Goal: Task Accomplishment & Management: Complete application form

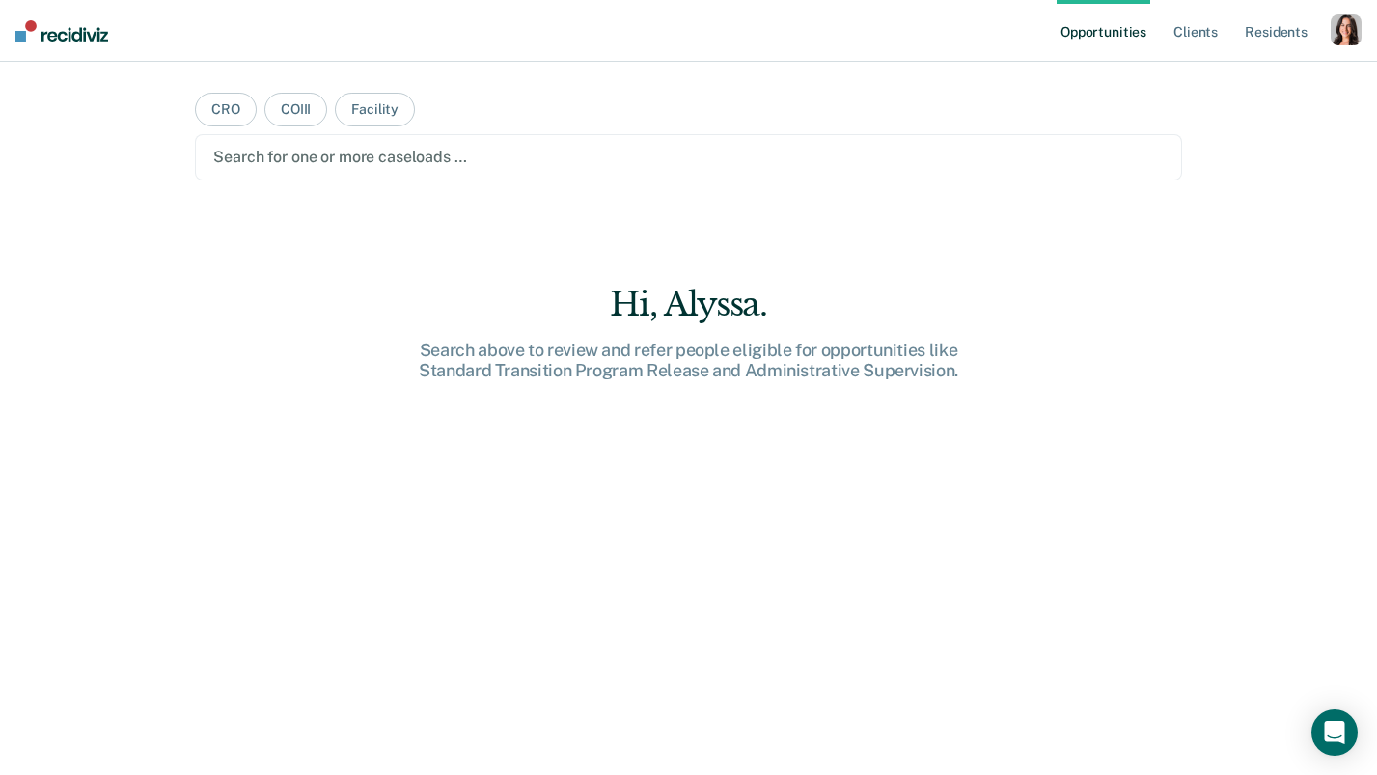
click at [1345, 42] on div "button" at bounding box center [1345, 29] width 31 height 31
click at [1210, 84] on link "Profile" at bounding box center [1268, 78] width 155 height 16
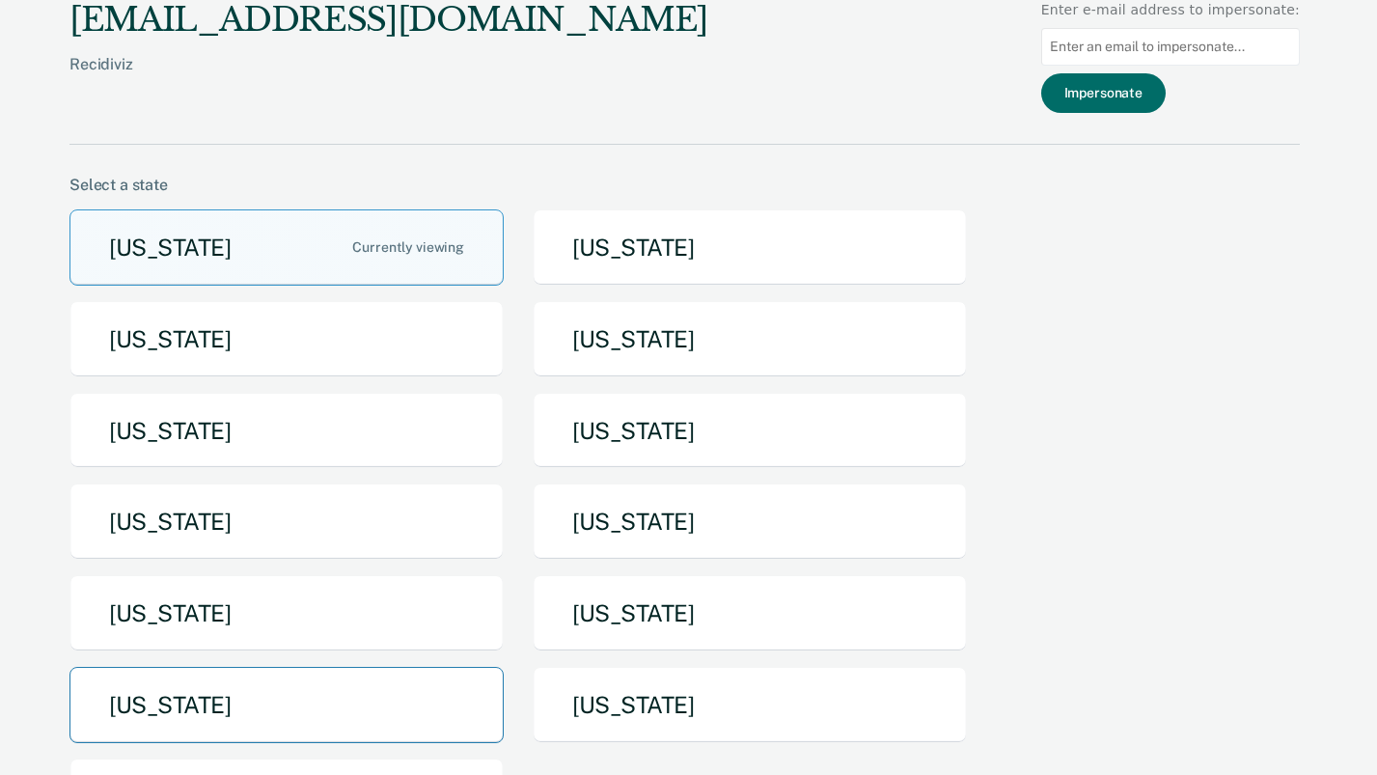
click at [377, 697] on button "[US_STATE]" at bounding box center [286, 705] width 434 height 76
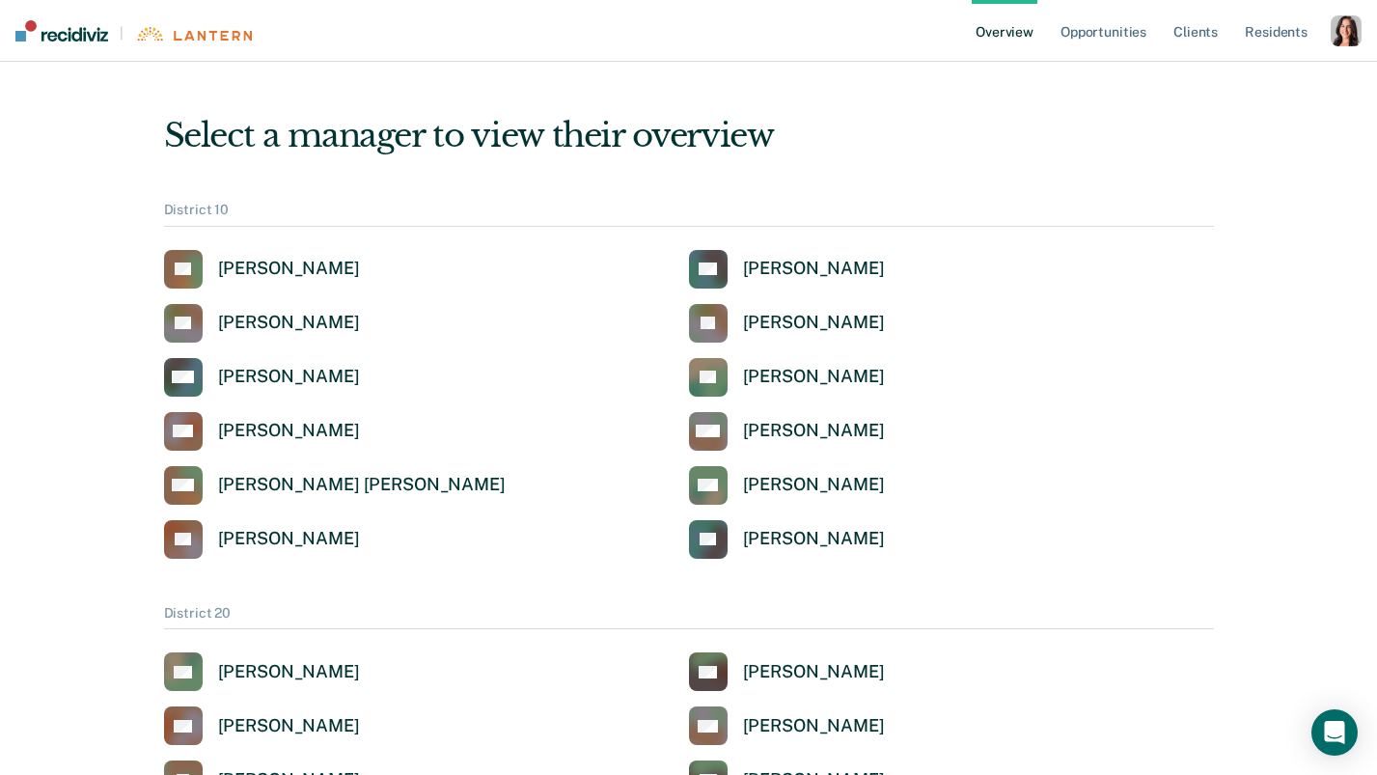
click at [1342, 38] on div "button" at bounding box center [1345, 30] width 31 height 31
click at [1223, 76] on link "Profile" at bounding box center [1268, 77] width 155 height 16
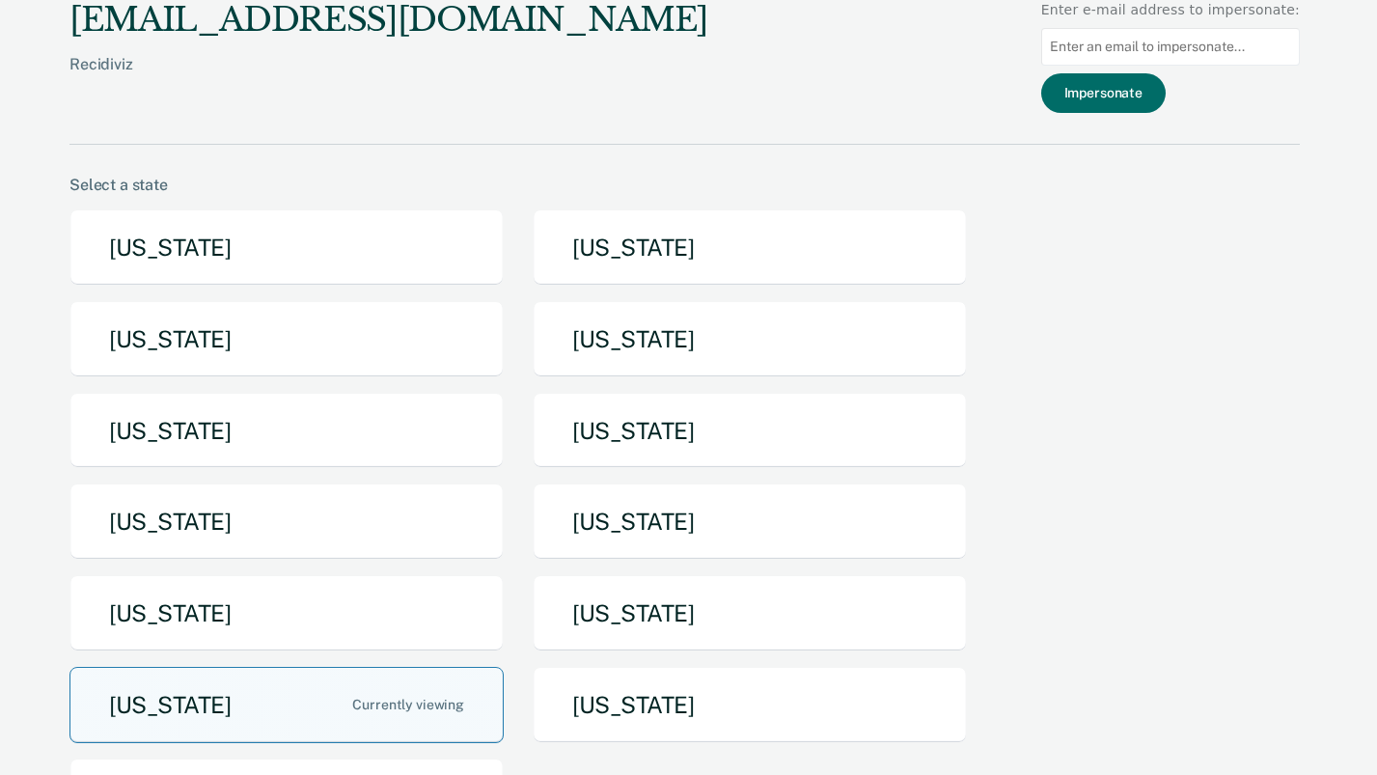
click at [315, 726] on button "[US_STATE]" at bounding box center [286, 705] width 434 height 76
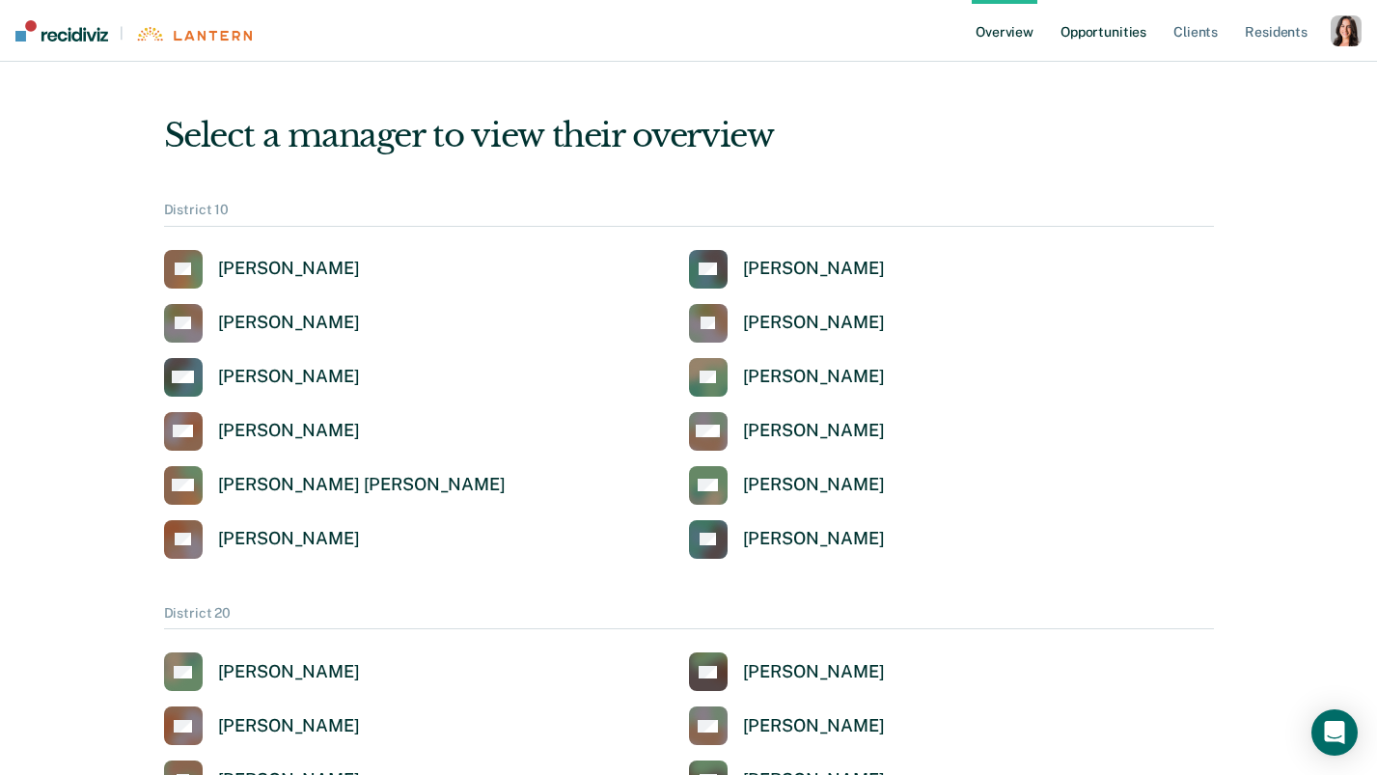
click at [1108, 37] on link "Opportunities" at bounding box center [1103, 31] width 94 height 62
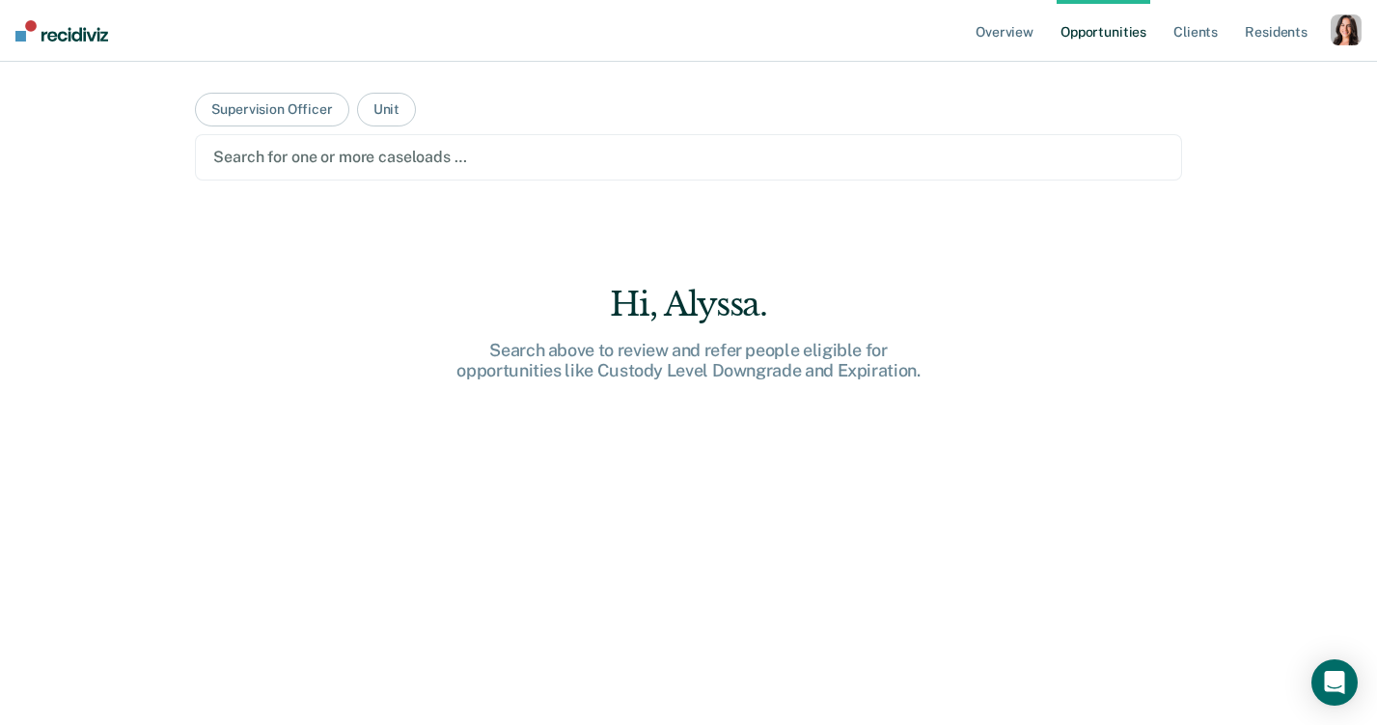
click at [428, 151] on div at bounding box center [687, 157] width 949 height 22
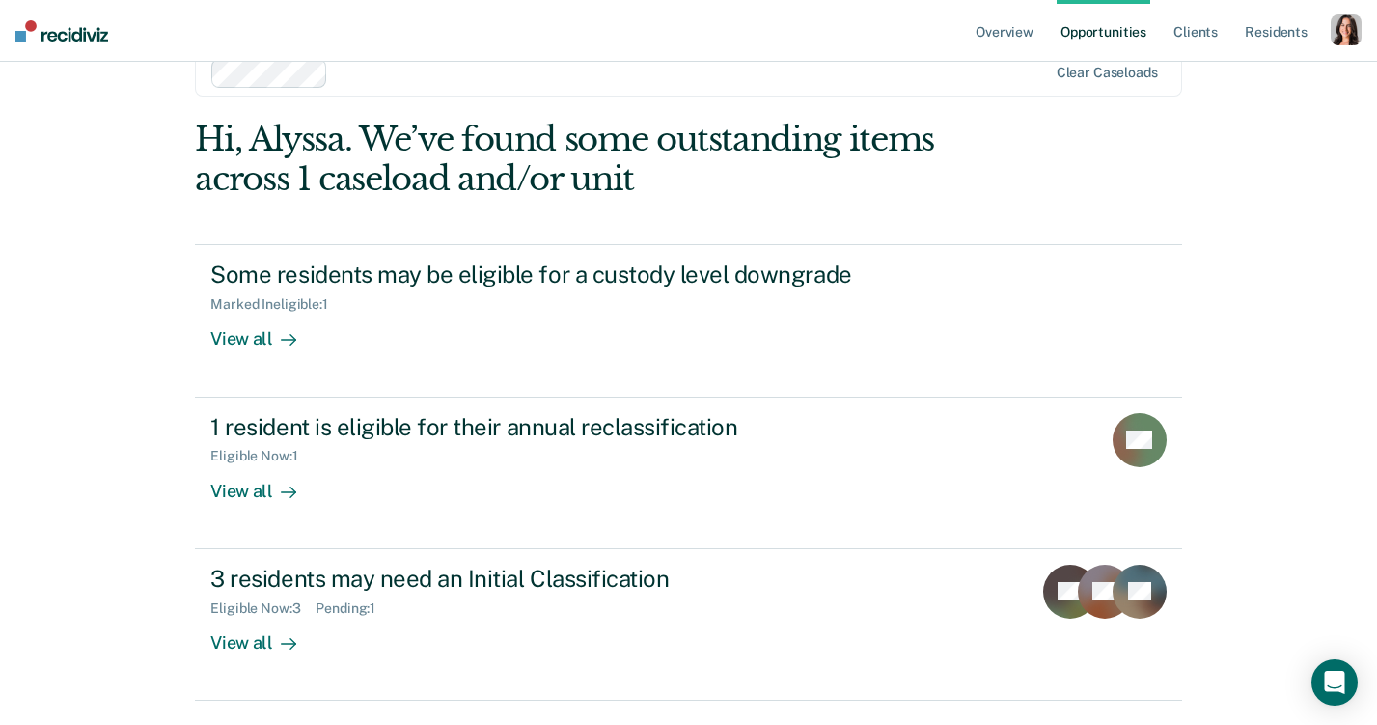
scroll to position [40, 0]
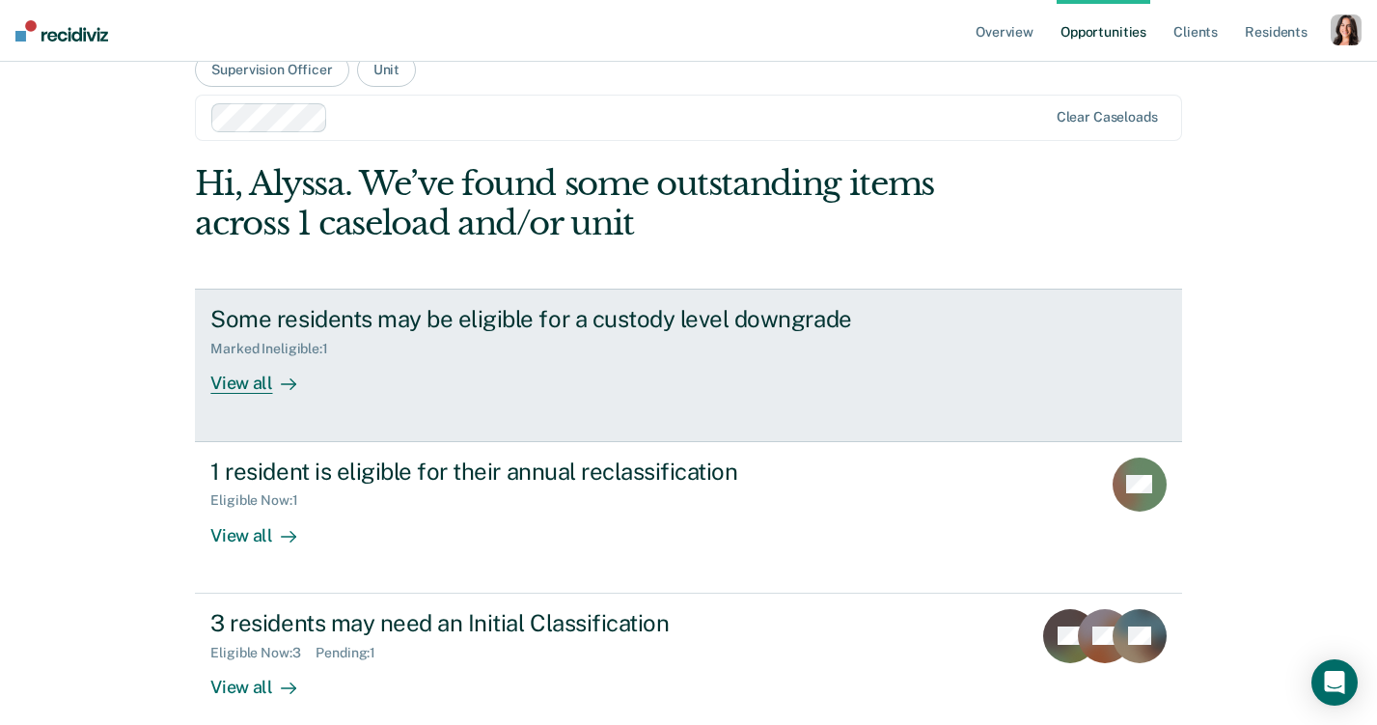
click at [276, 379] on div at bounding box center [284, 383] width 23 height 22
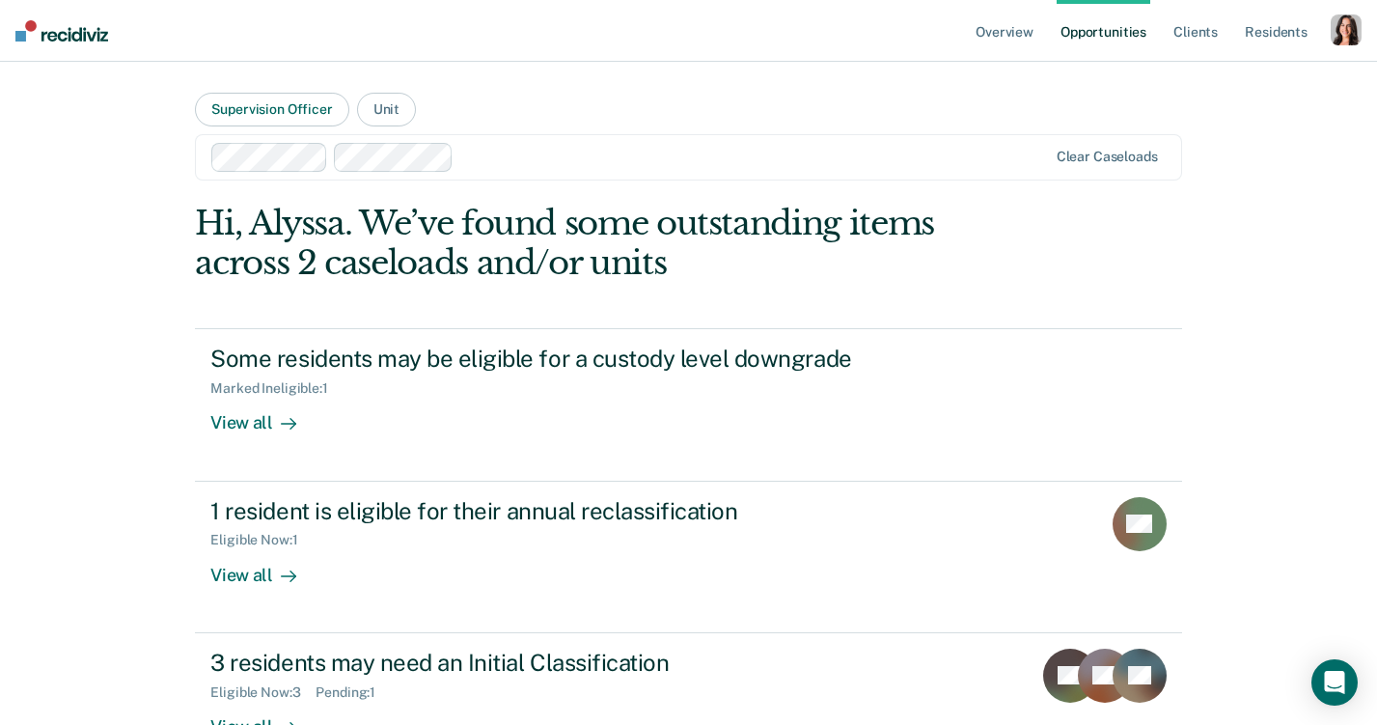
click at [311, 117] on button "Supervision Officer" at bounding box center [271, 110] width 153 height 34
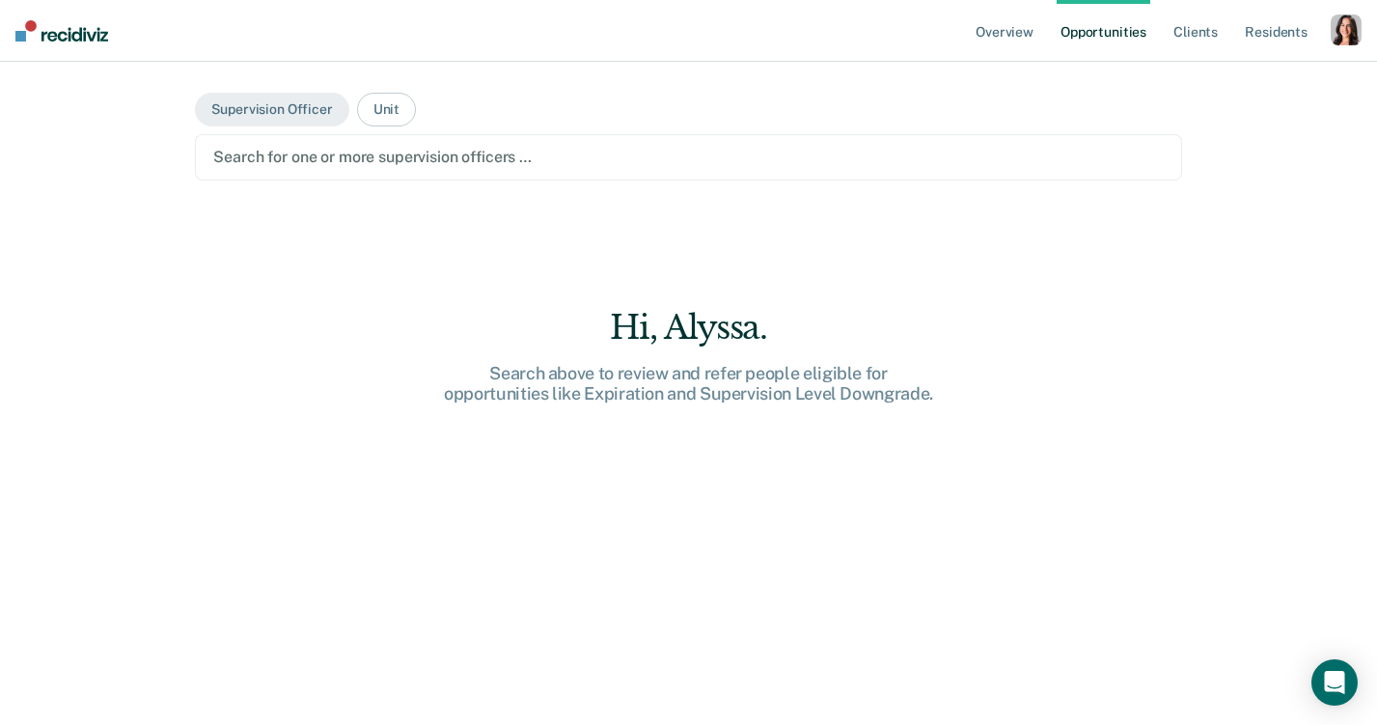
click at [476, 177] on div "Search for one or more supervision officers …" at bounding box center [688, 157] width 986 height 46
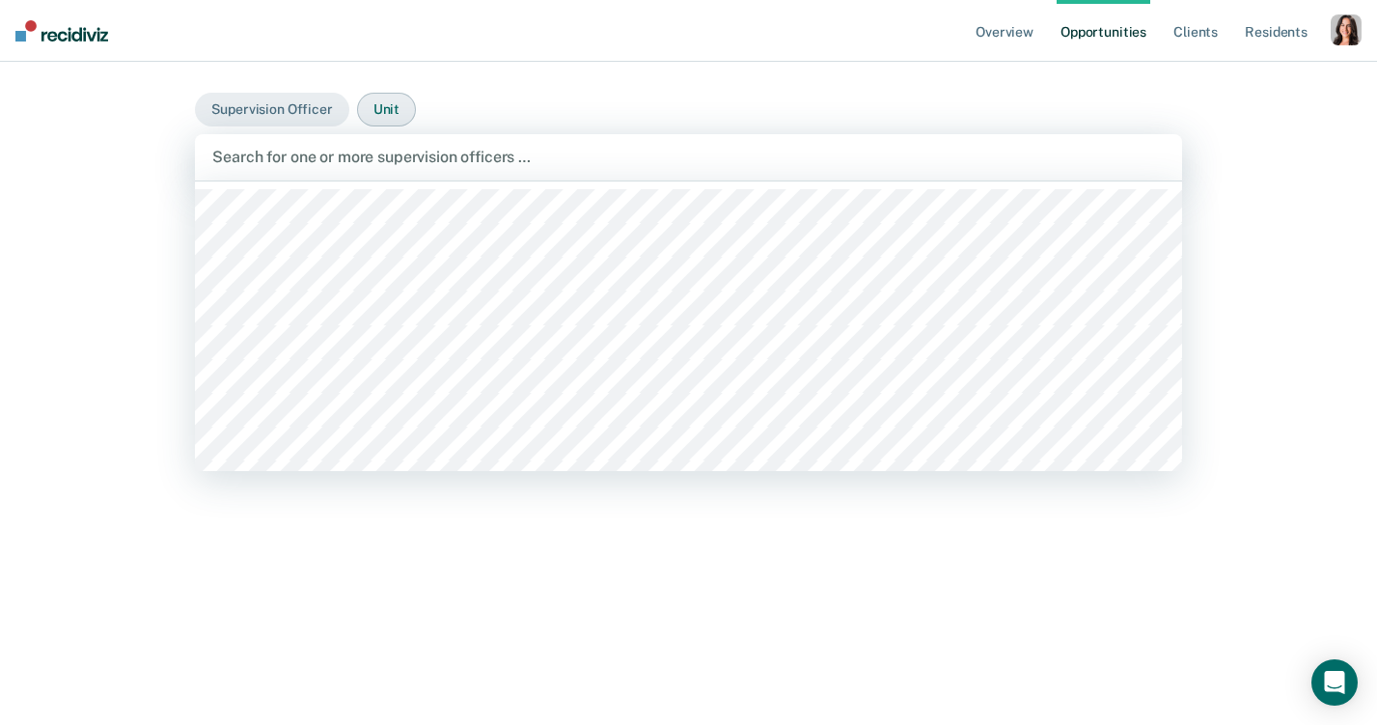
click at [381, 118] on button "Unit" at bounding box center [386, 110] width 59 height 34
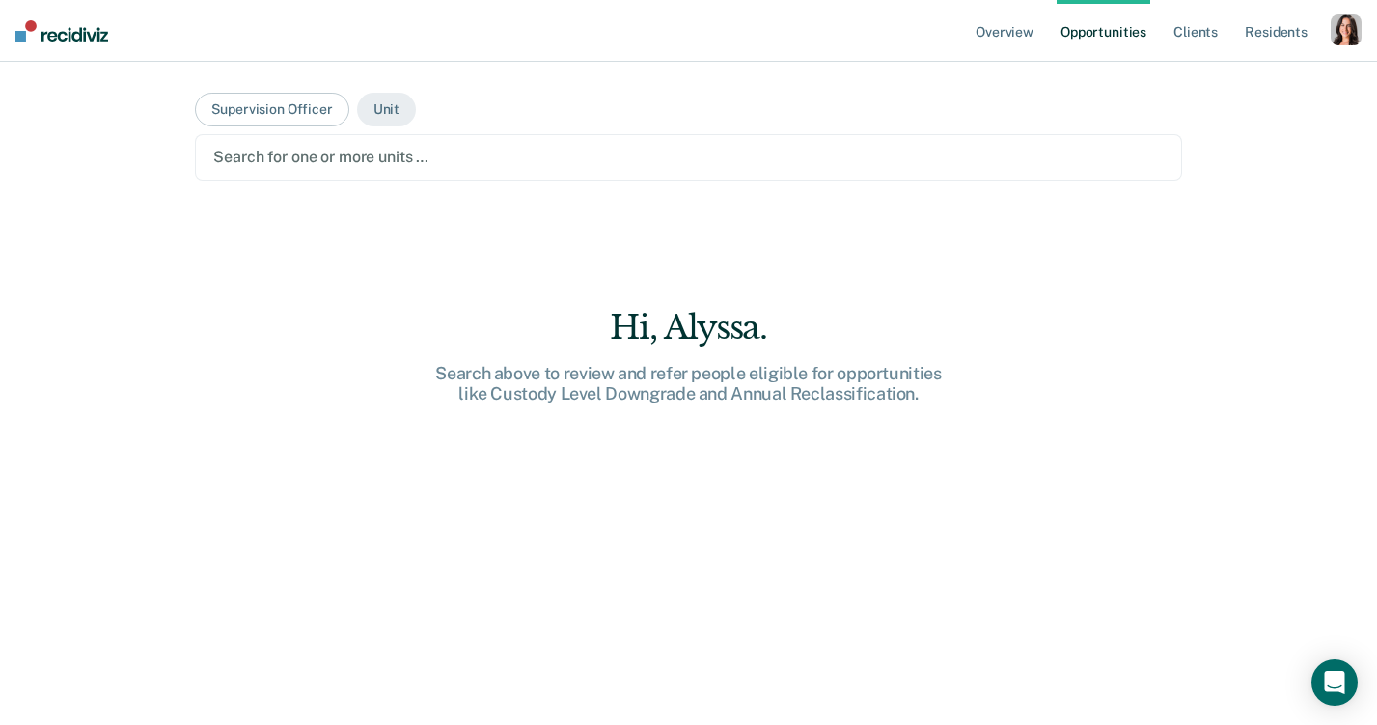
click at [373, 137] on div "Search for one or more units …" at bounding box center [688, 157] width 986 height 46
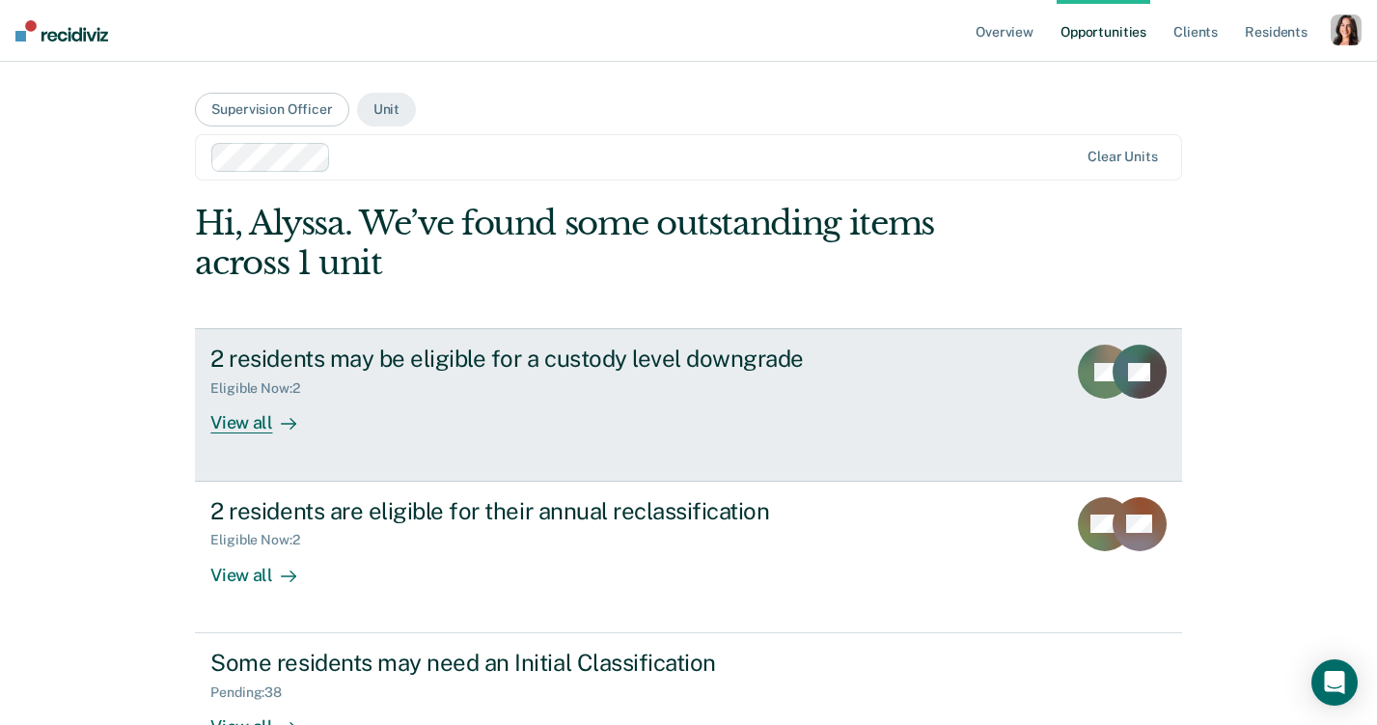
click at [255, 436] on link "2 residents may be eligible for a custody level downgrade Eligible Now : 2 View…" at bounding box center [688, 404] width 986 height 152
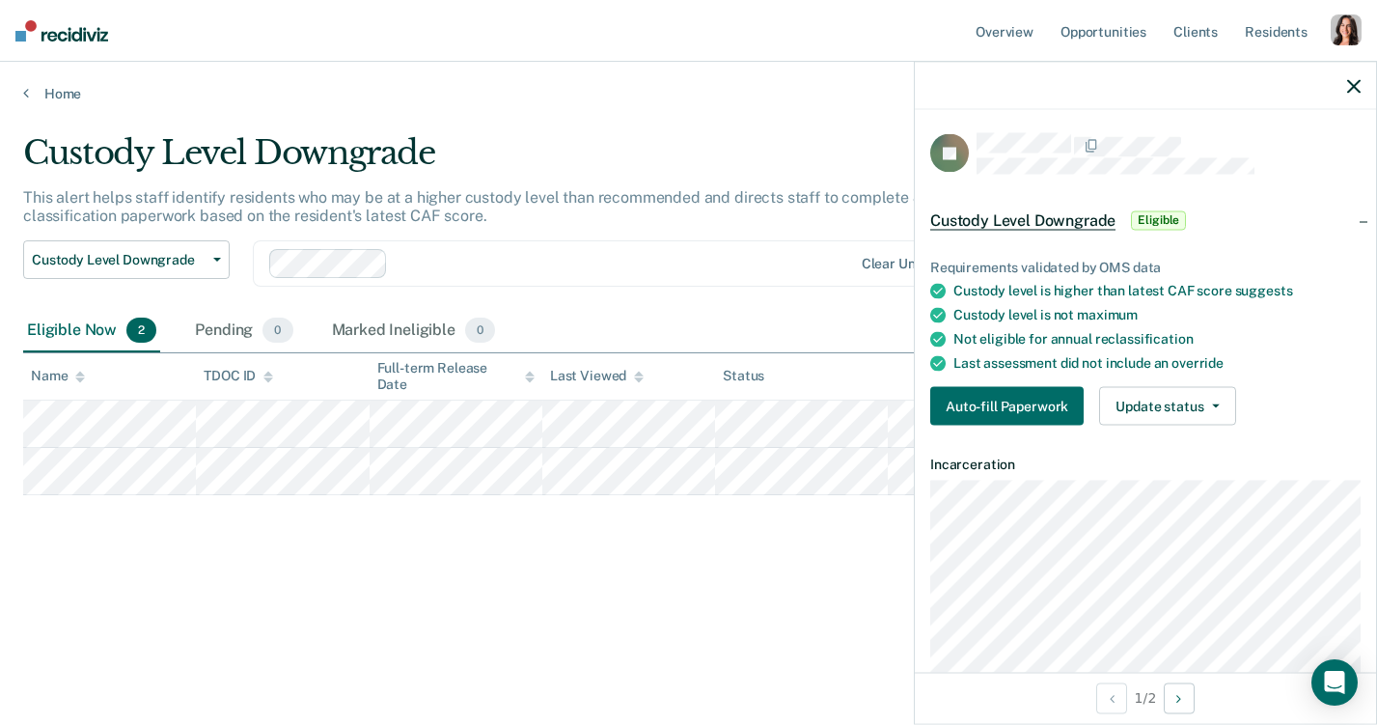
click at [975, 163] on div "JD" at bounding box center [1145, 153] width 430 height 41
drag, startPoint x: 983, startPoint y: 298, endPoint x: 1204, endPoint y: 297, distance: 220.9
click at [1204, 297] on ul "Requirements validated by OMS data Custody level is higher than latest CAF scor…" at bounding box center [1145, 315] width 430 height 113
drag, startPoint x: 1231, startPoint y: 288, endPoint x: 1175, endPoint y: 288, distance: 56.0
click at [1177, 288] on div "Custody level is higher than latest CAF score suggests" at bounding box center [1156, 291] width 407 height 16
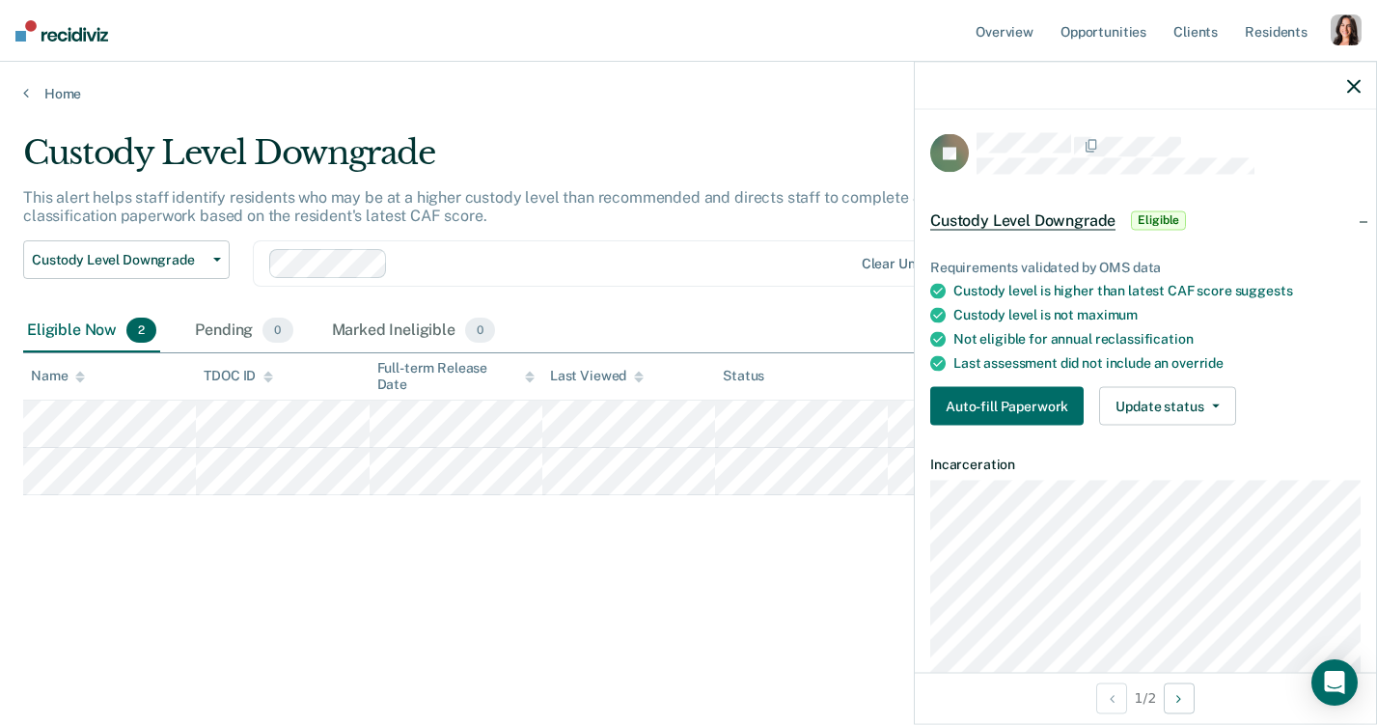
click at [1164, 286] on div "Custody level is higher than latest CAF score suggests" at bounding box center [1156, 291] width 407 height 16
click at [1009, 401] on button "Auto-fill Paperwork" at bounding box center [1006, 406] width 153 height 39
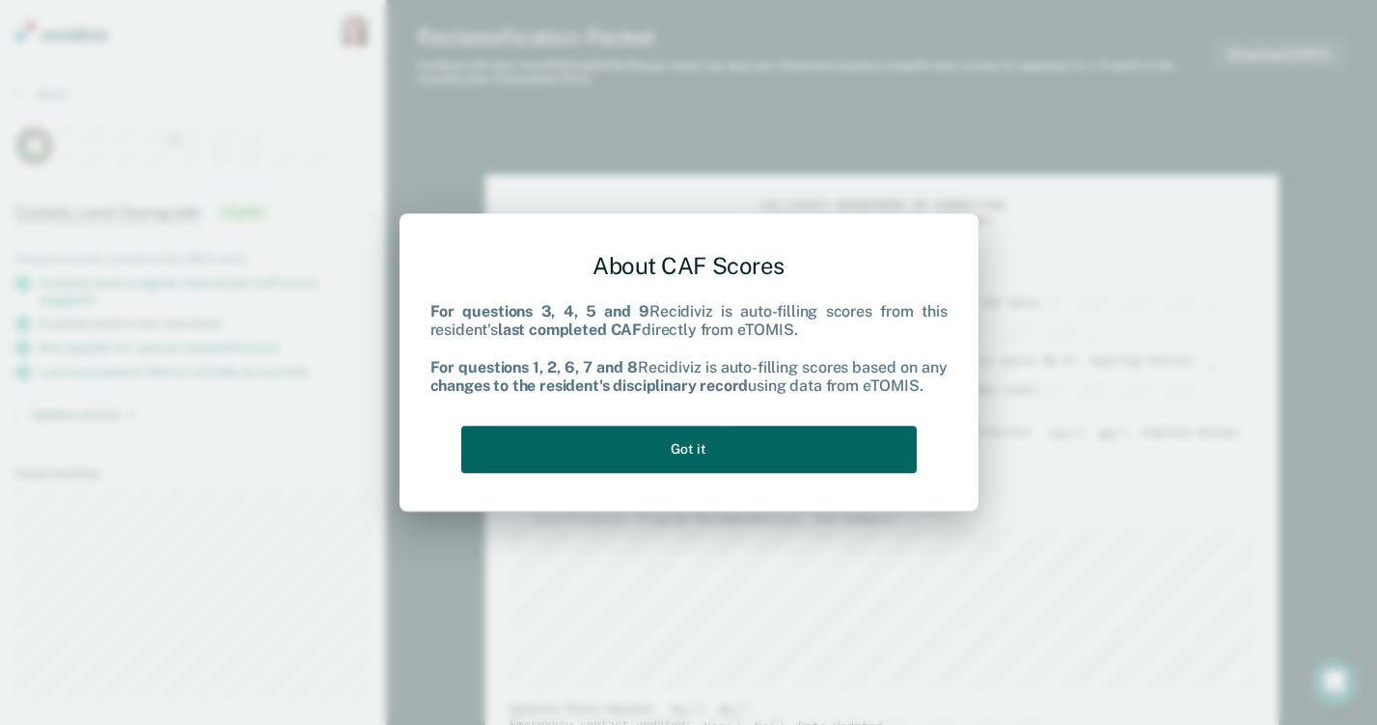
click at [693, 449] on button "Got it" at bounding box center [688, 448] width 455 height 47
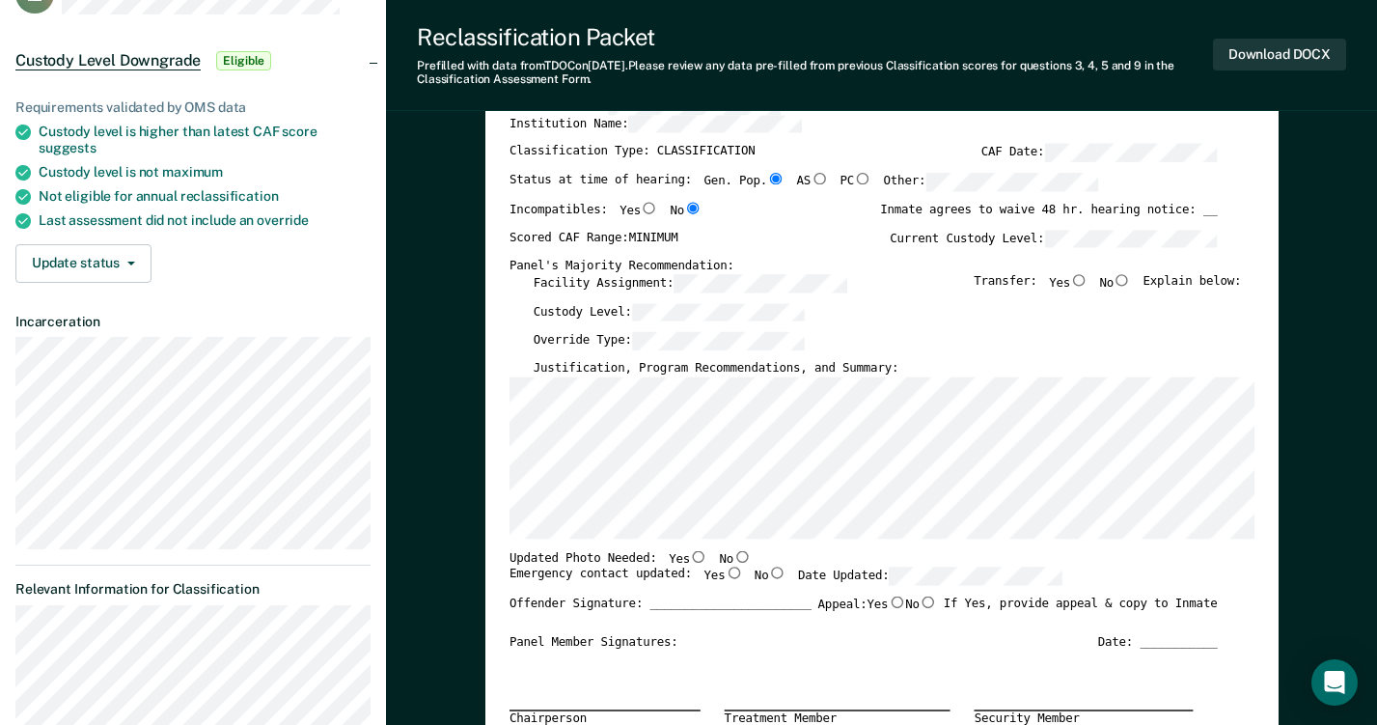
scroll to position [151, 0]
drag, startPoint x: 671, startPoint y: 234, endPoint x: 639, endPoint y: 235, distance: 31.9
click at [639, 235] on label "Scored CAF Range: MINIMUM" at bounding box center [593, 239] width 169 height 18
click at [638, 235] on label "Scored CAF Range: MINIMUM" at bounding box center [593, 239] width 169 height 18
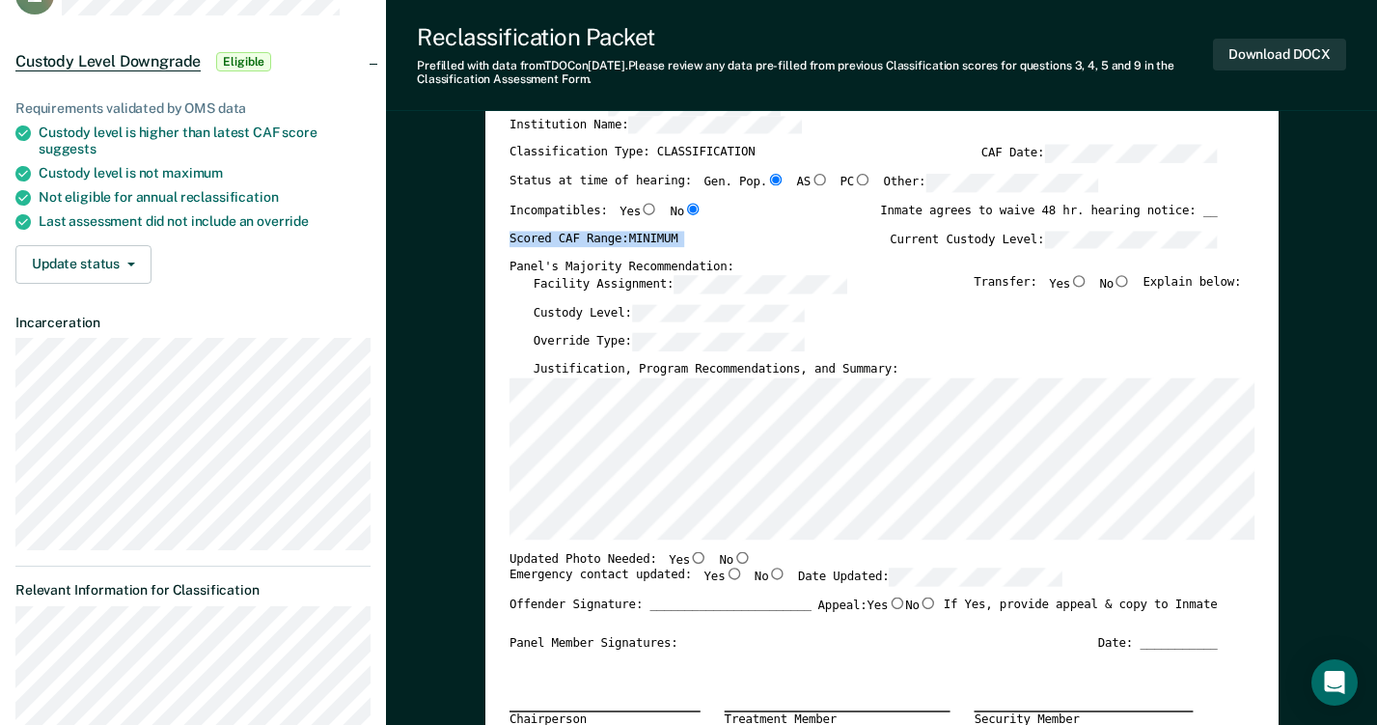
click at [638, 235] on label "Scored CAF Range: MINIMUM" at bounding box center [593, 239] width 169 height 18
click at [664, 237] on label "Scored CAF Range: MINIMUM" at bounding box center [593, 239] width 169 height 18
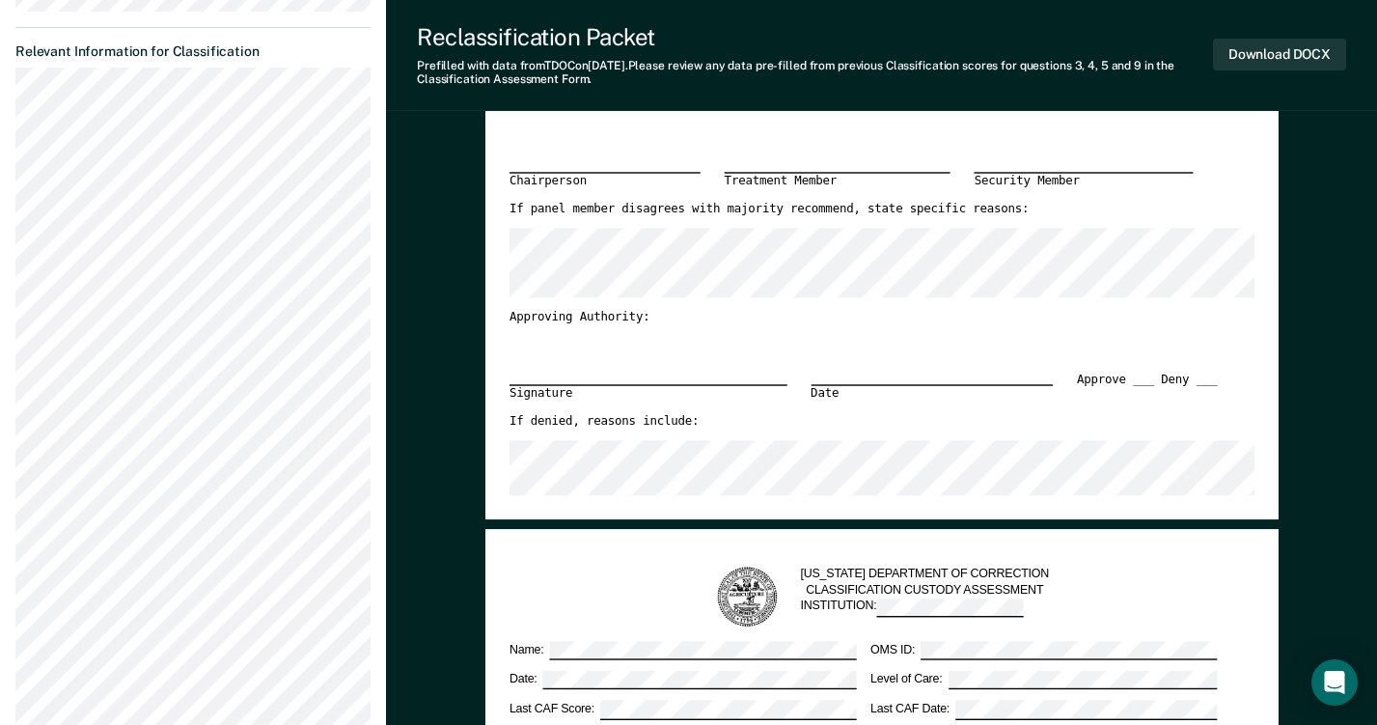
scroll to position [688, 0]
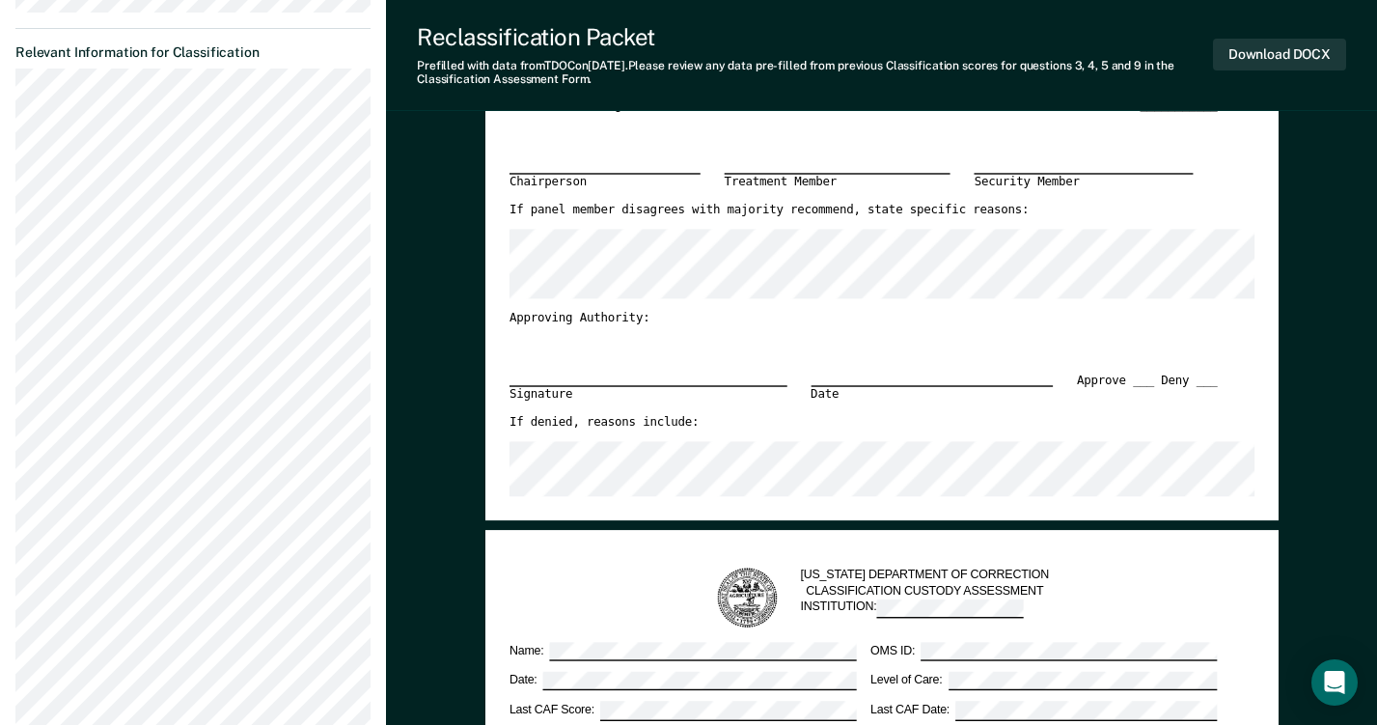
type textarea "x"
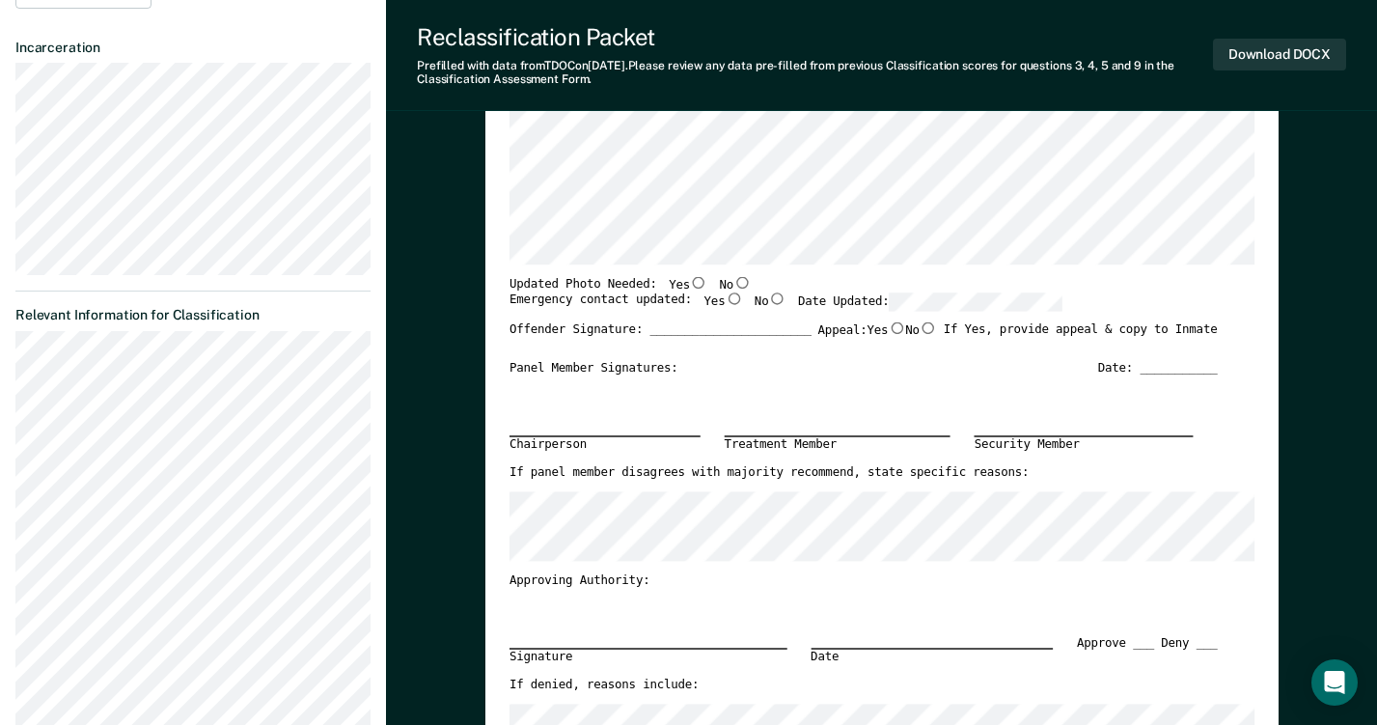
scroll to position [428, 0]
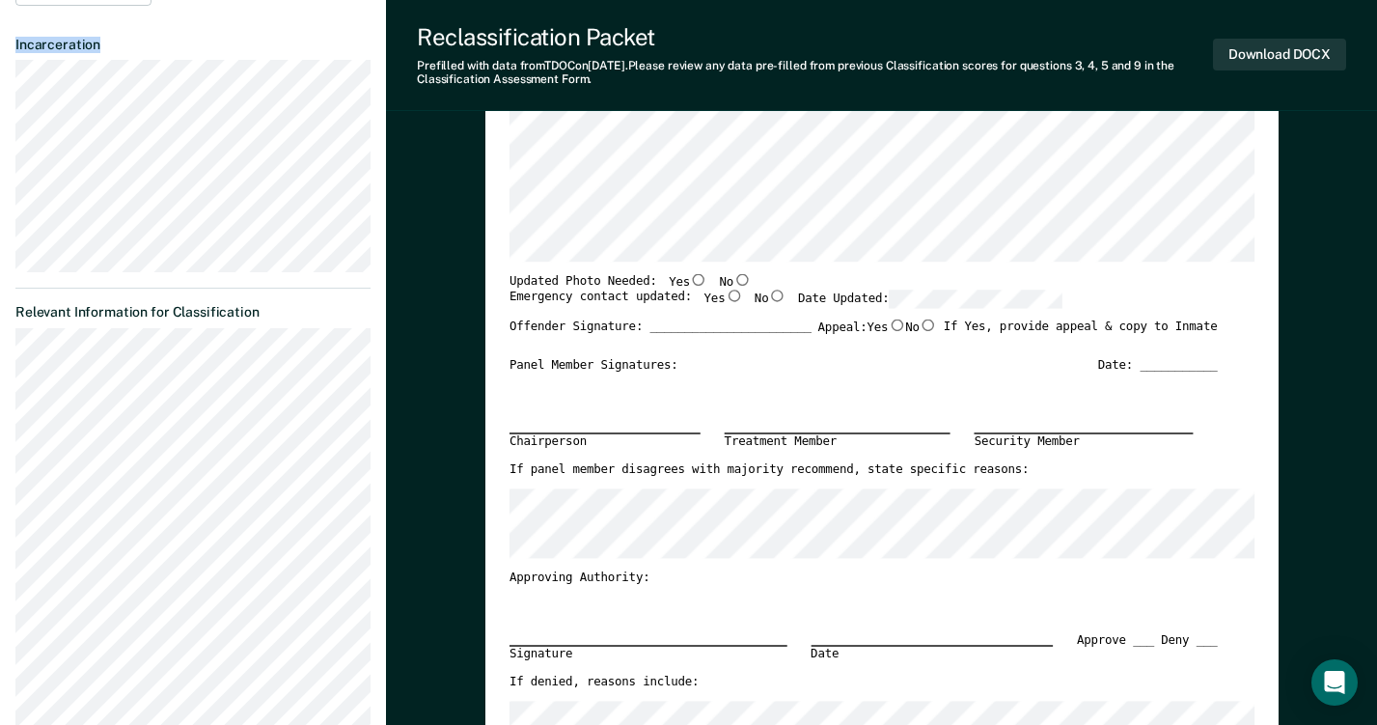
drag, startPoint x: 14, startPoint y: 36, endPoint x: 266, endPoint y: 269, distance: 343.4
click at [266, 269] on section "Back JD Custody Level Downgrade Eligible Requirements validated by OMS data Cus…" at bounding box center [193, 350] width 386 height 1434
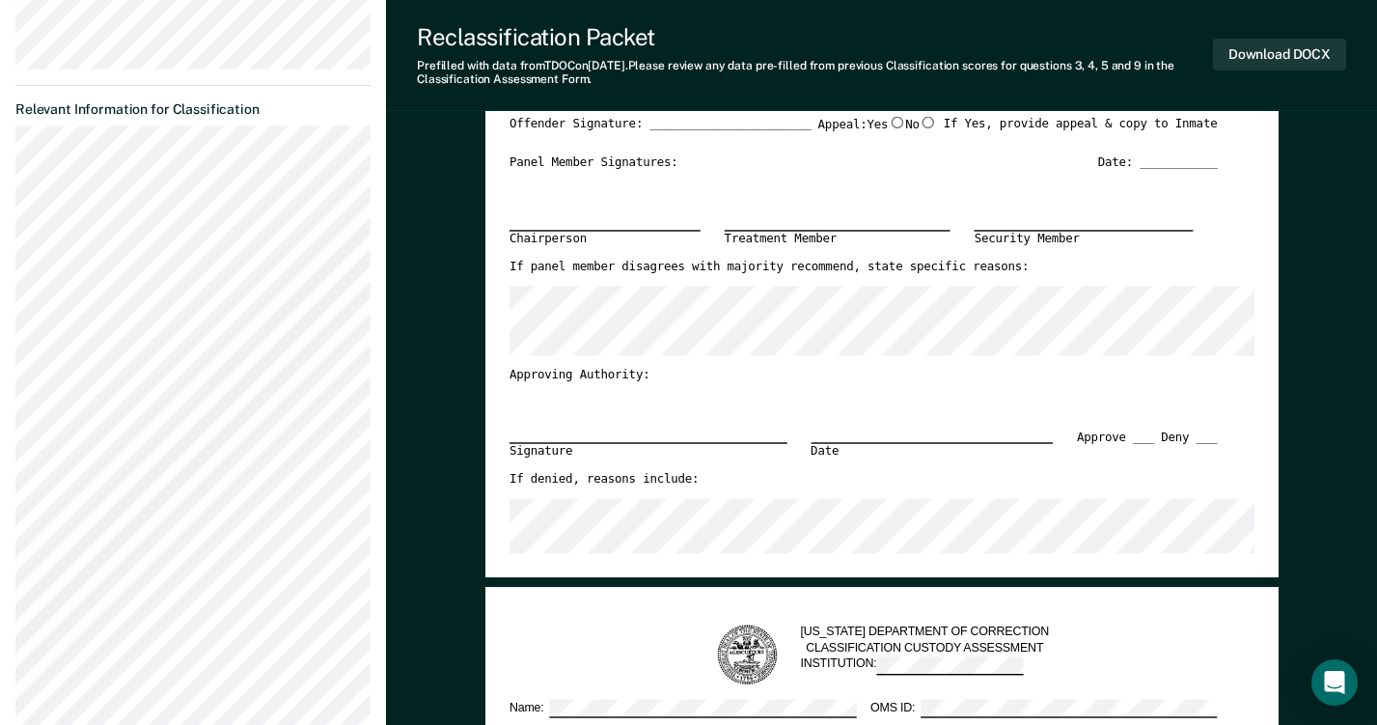
scroll to position [645, 0]
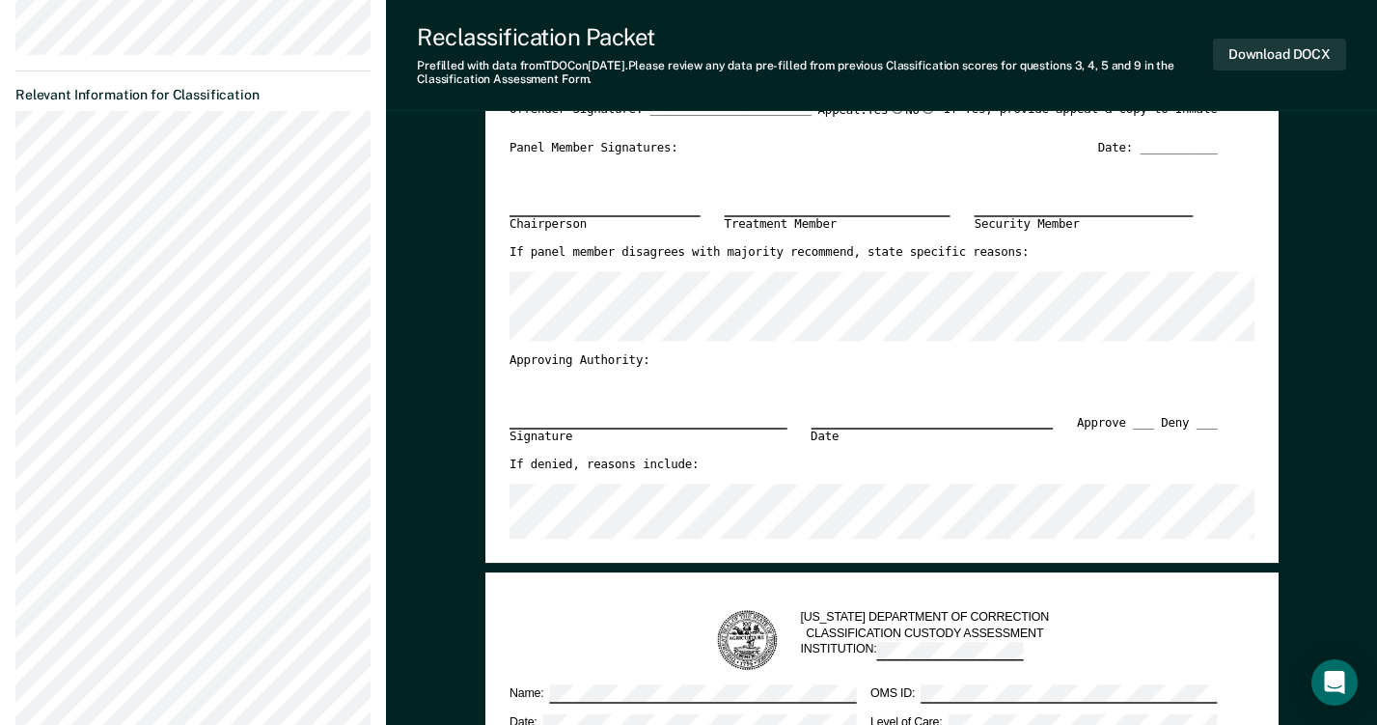
click at [81, 78] on article "JD Custody Level Downgrade Eligible Requirements validated by OMS data Custody …" at bounding box center [192, 146] width 355 height 1332
drag, startPoint x: 29, startPoint y: 90, endPoint x: 274, endPoint y: 90, distance: 245.1
click at [275, 90] on dt "Relevant Information for Classification" at bounding box center [192, 95] width 355 height 16
click at [274, 90] on dt "Relevant Information for Classification" at bounding box center [192, 95] width 355 height 16
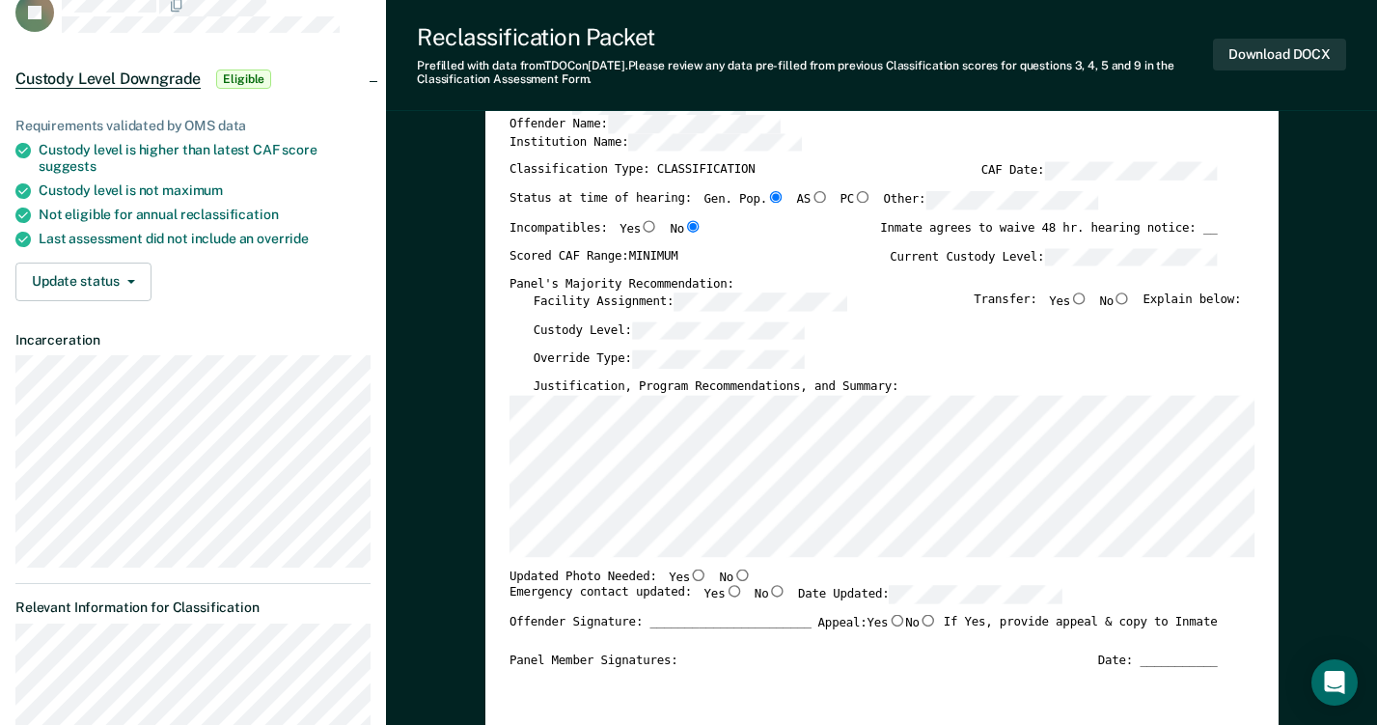
scroll to position [0, 0]
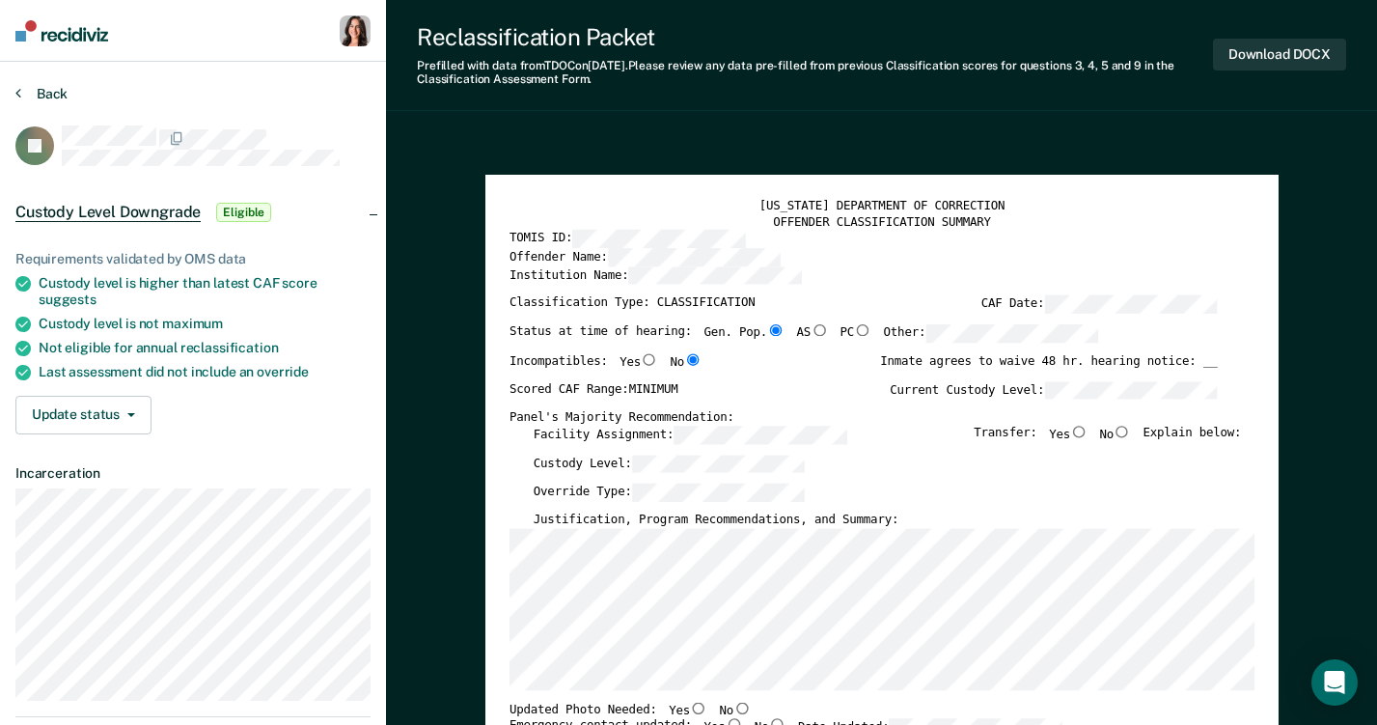
click at [44, 92] on button "Back" at bounding box center [41, 93] width 52 height 17
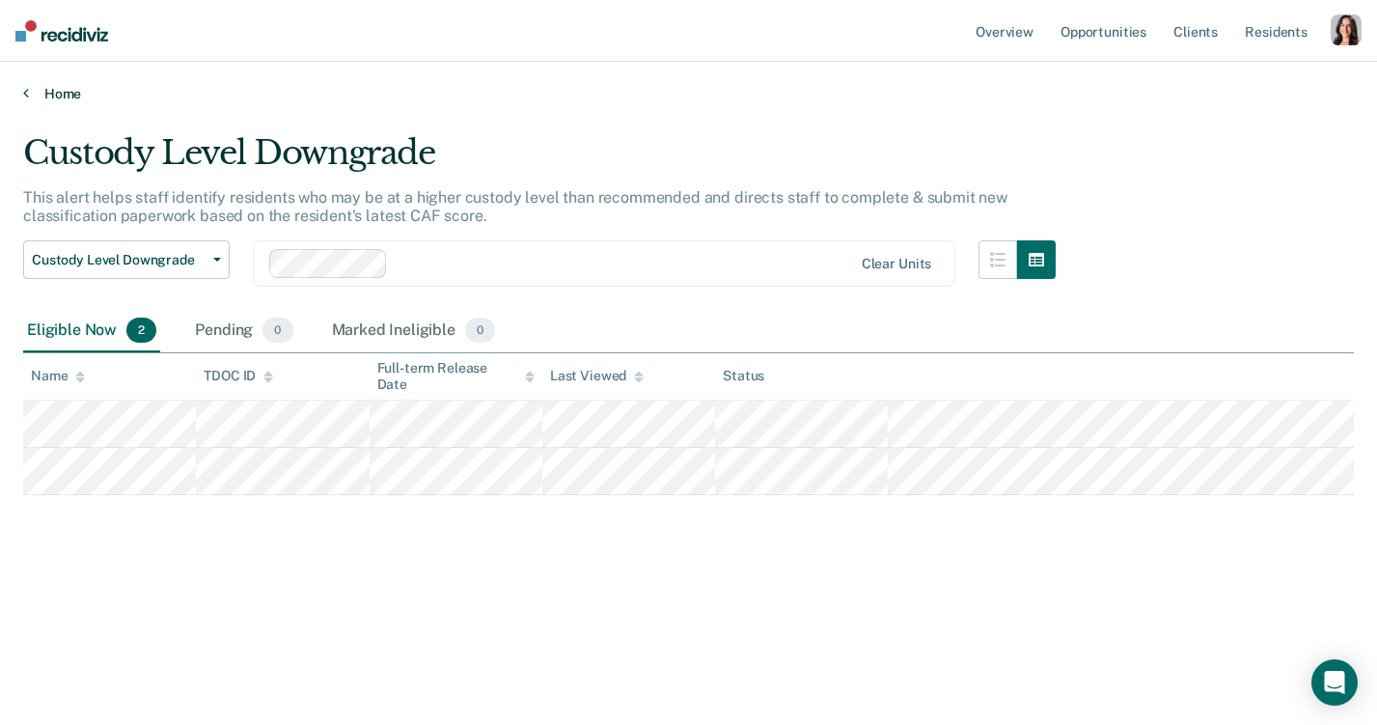
click at [55, 95] on link "Home" at bounding box center [688, 93] width 1330 height 17
